Goal: Task Accomplishment & Management: Manage account settings

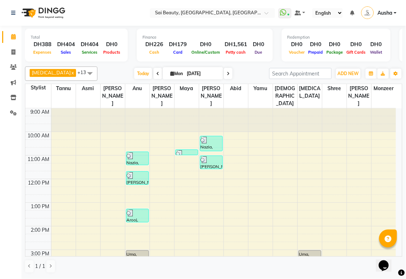
scroll to position [144, 0]
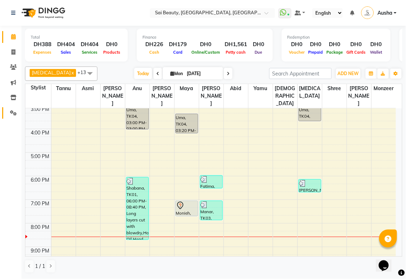
click at [13, 113] on icon at bounding box center [13, 112] width 7 height 5
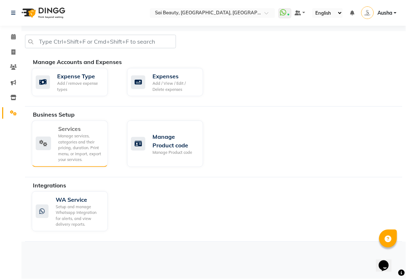
click at [64, 142] on div "Manage services, categories and their pricing, duration. Print menu, or import,…" at bounding box center [80, 148] width 44 height 30
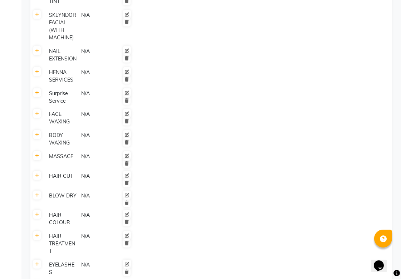
scroll to position [619, 0]
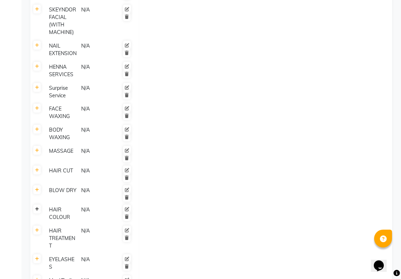
click at [38, 207] on icon at bounding box center [37, 209] width 4 height 4
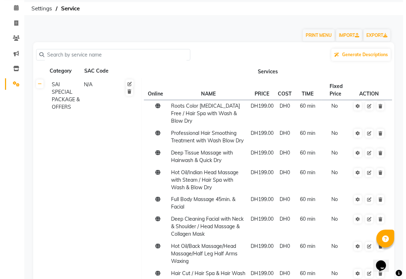
scroll to position [0, 0]
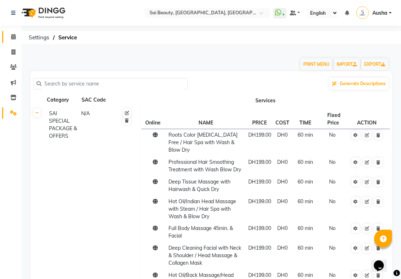
click at [13, 39] on icon at bounding box center [13, 36] width 5 height 5
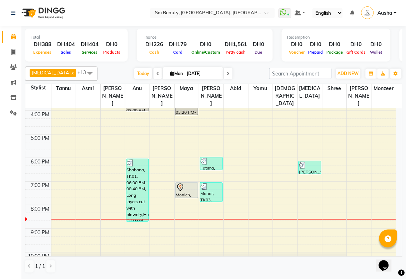
scroll to position [165, 0]
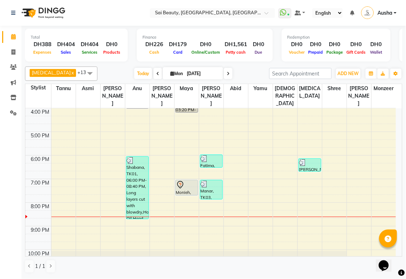
click at [179, 181] on icon at bounding box center [180, 185] width 9 height 9
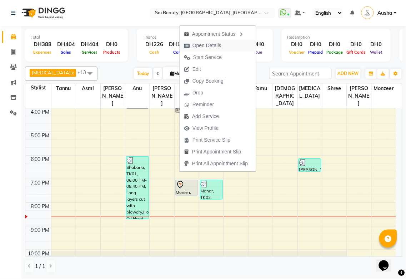
click at [211, 46] on span "Open Details" at bounding box center [207, 46] width 29 height 8
select select "7"
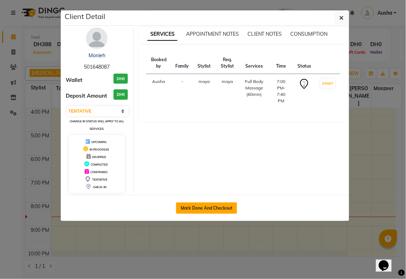
click at [210, 202] on button "Mark Done And Checkout" at bounding box center [206, 207] width 61 height 11
select select "service"
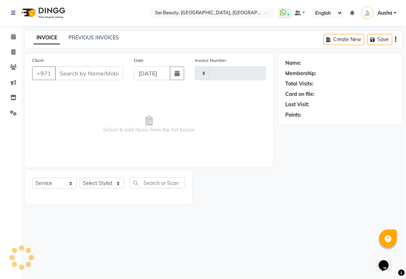
type input "3261"
select select "5352"
type input "501648087"
select select "52340"
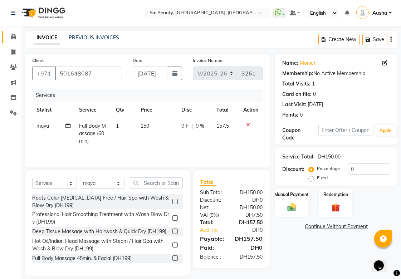
click at [18, 33] on span at bounding box center [13, 37] width 13 height 8
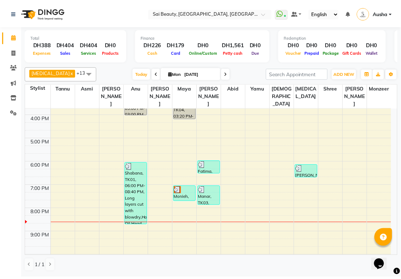
scroll to position [163, 0]
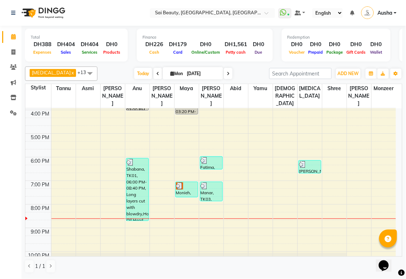
click at [303, 161] on img at bounding box center [303, 164] width 7 height 7
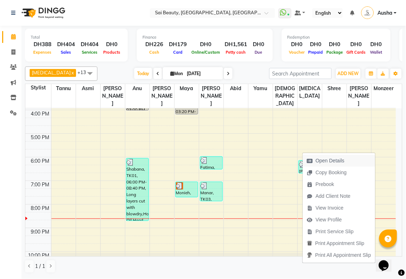
click at [335, 158] on span "Open Details" at bounding box center [330, 161] width 29 height 8
select select "3"
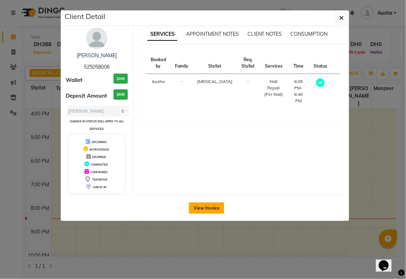
click at [201, 210] on button "View Invoice" at bounding box center [206, 207] width 35 height 11
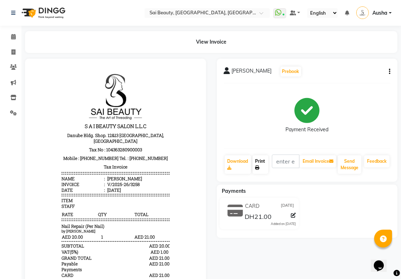
click at [260, 160] on link "Print" at bounding box center [260, 164] width 16 height 19
click at [11, 37] on icon at bounding box center [13, 36] width 5 height 5
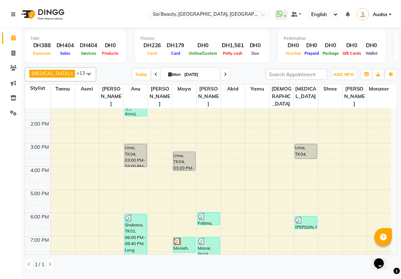
scroll to position [124, 0]
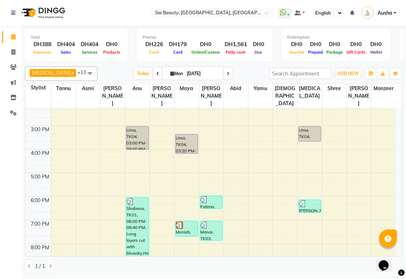
click at [186, 221] on div "Monieh, TK09, 07:00 PM-07:40 PM, Full Body Massage (60min)" at bounding box center [187, 228] width 22 height 15
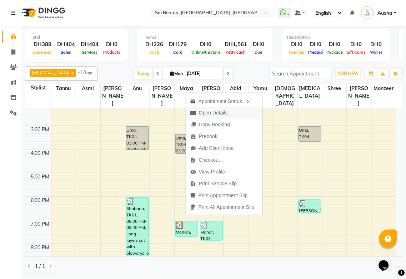
click at [193, 112] on icon "button" at bounding box center [194, 112] width 6 height 5
select select "3"
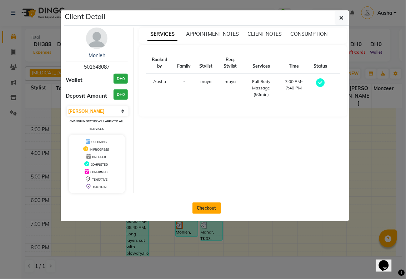
click at [199, 206] on button "Checkout" at bounding box center [207, 207] width 29 height 11
select select "service"
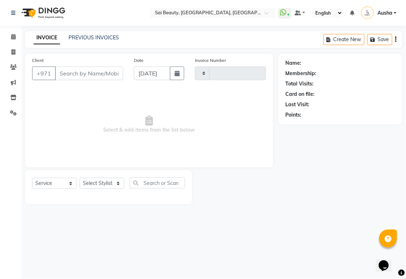
type input "3261"
select select "5352"
type input "501648087"
select select "52340"
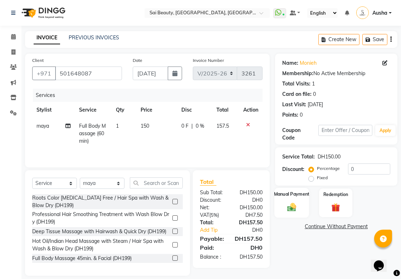
click at [295, 204] on img at bounding box center [291, 207] width 15 height 10
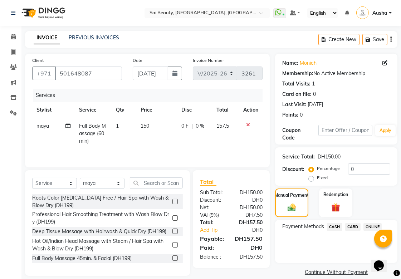
click at [332, 227] on span "CASH" at bounding box center [334, 227] width 15 height 8
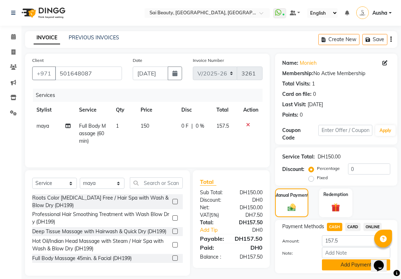
click at [350, 266] on button "Add Payment" at bounding box center [356, 264] width 68 height 11
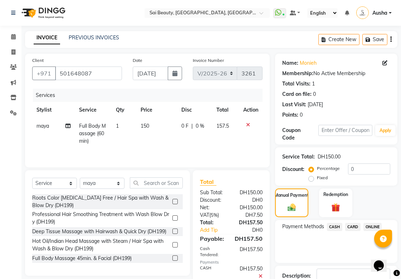
scroll to position [49, 0]
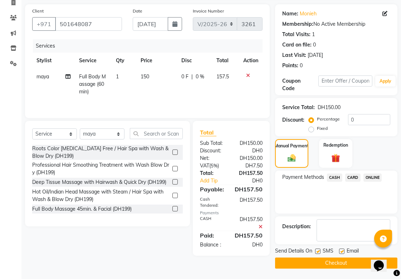
click at [349, 263] on button "Checkout" at bounding box center [336, 262] width 122 height 11
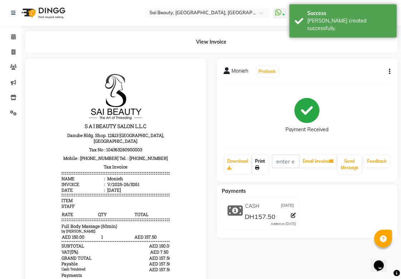
click at [256, 162] on link "Print" at bounding box center [260, 164] width 16 height 19
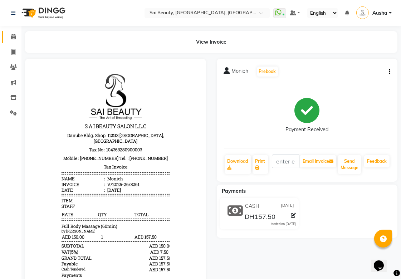
click at [11, 35] on icon at bounding box center [13, 36] width 5 height 5
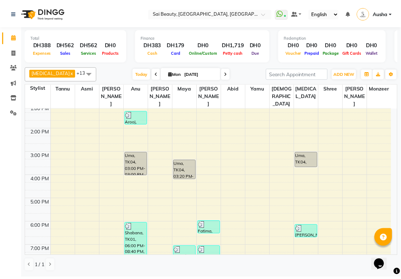
scroll to position [172, 0]
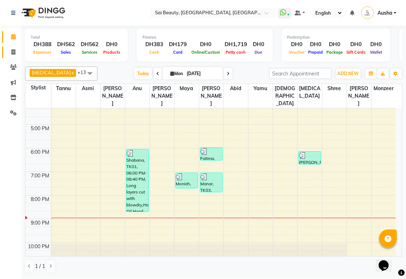
click at [13, 52] on icon at bounding box center [13, 51] width 4 height 5
select select "service"
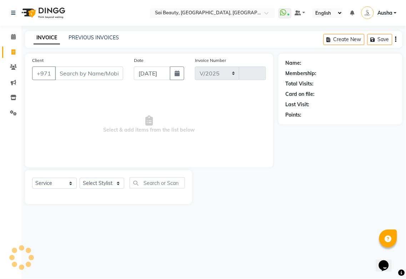
select select "5352"
type input "3262"
click at [124, 188] on div "Select Stylist" at bounding box center [102, 183] width 45 height 11
click at [115, 178] on select "Select Stylist [PERSON_NAME][MEDICAL_DATA] [PERSON_NAME] Asmi Ausha [PERSON_NAM…" at bounding box center [102, 183] width 45 height 11
select select "45072"
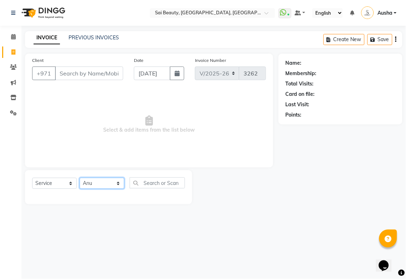
click at [80, 178] on select "Select Stylist [PERSON_NAME][MEDICAL_DATA] [PERSON_NAME] Asmi Ausha [PERSON_NAM…" at bounding box center [102, 183] width 45 height 11
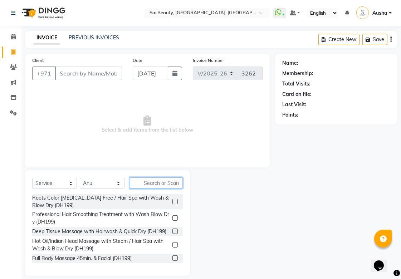
click at [165, 183] on input "text" at bounding box center [156, 182] width 53 height 11
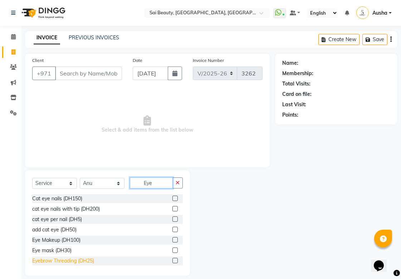
type input "Eye"
click at [52, 260] on div "Eyebrow Threading (DH25)" at bounding box center [63, 261] width 62 height 8
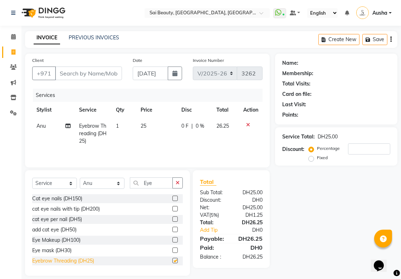
checkbox input "false"
click at [102, 74] on input "Client" at bounding box center [88, 73] width 67 height 14
type input "5"
type input "0"
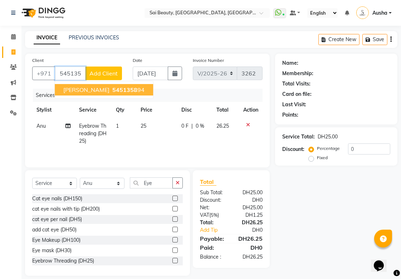
click at [69, 90] on span "[PERSON_NAME]" at bounding box center [86, 89] width 46 height 7
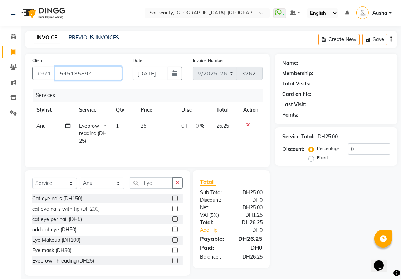
type input "545135894"
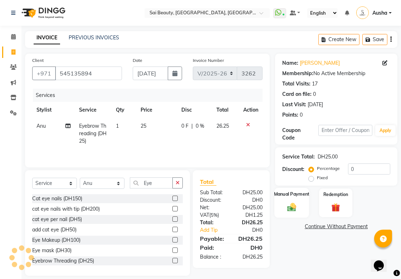
click at [295, 207] on img at bounding box center [291, 207] width 15 height 10
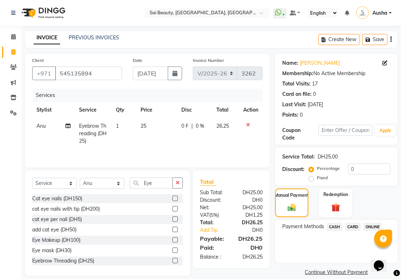
click at [349, 225] on span "CARD" at bounding box center [352, 227] width 15 height 8
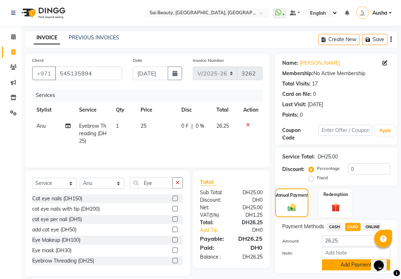
click at [351, 265] on button "Add Payment" at bounding box center [356, 264] width 68 height 11
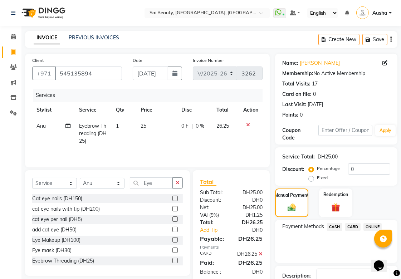
scroll to position [49, 0]
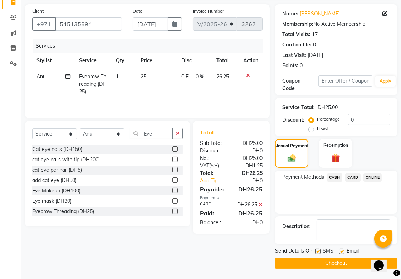
click at [347, 266] on button "Checkout" at bounding box center [336, 262] width 122 height 11
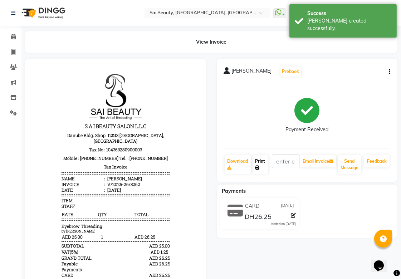
click at [262, 163] on link "Print" at bounding box center [260, 164] width 16 height 19
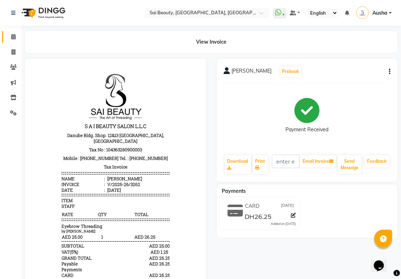
click at [13, 36] on icon at bounding box center [13, 36] width 5 height 5
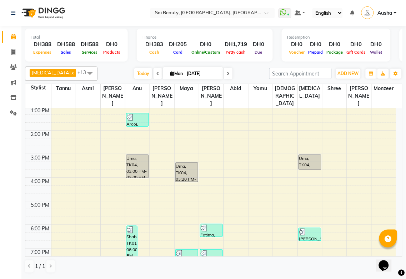
scroll to position [95, 0]
